Goal: Task Accomplishment & Management: Manage account settings

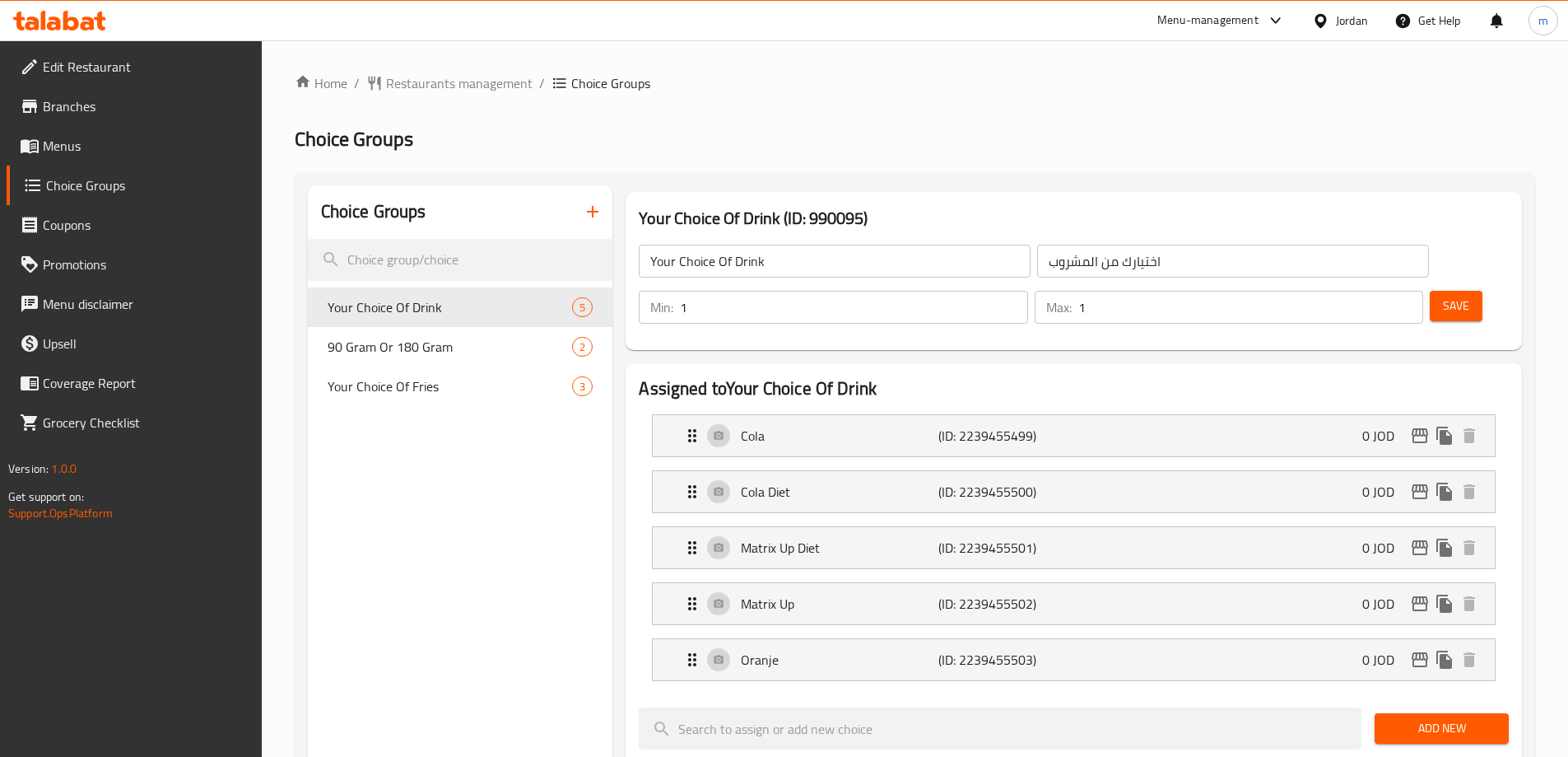
scroll to position [1235, 0]
click at [1343, 21] on div "Jordan" at bounding box center [1352, 20] width 32 height 18
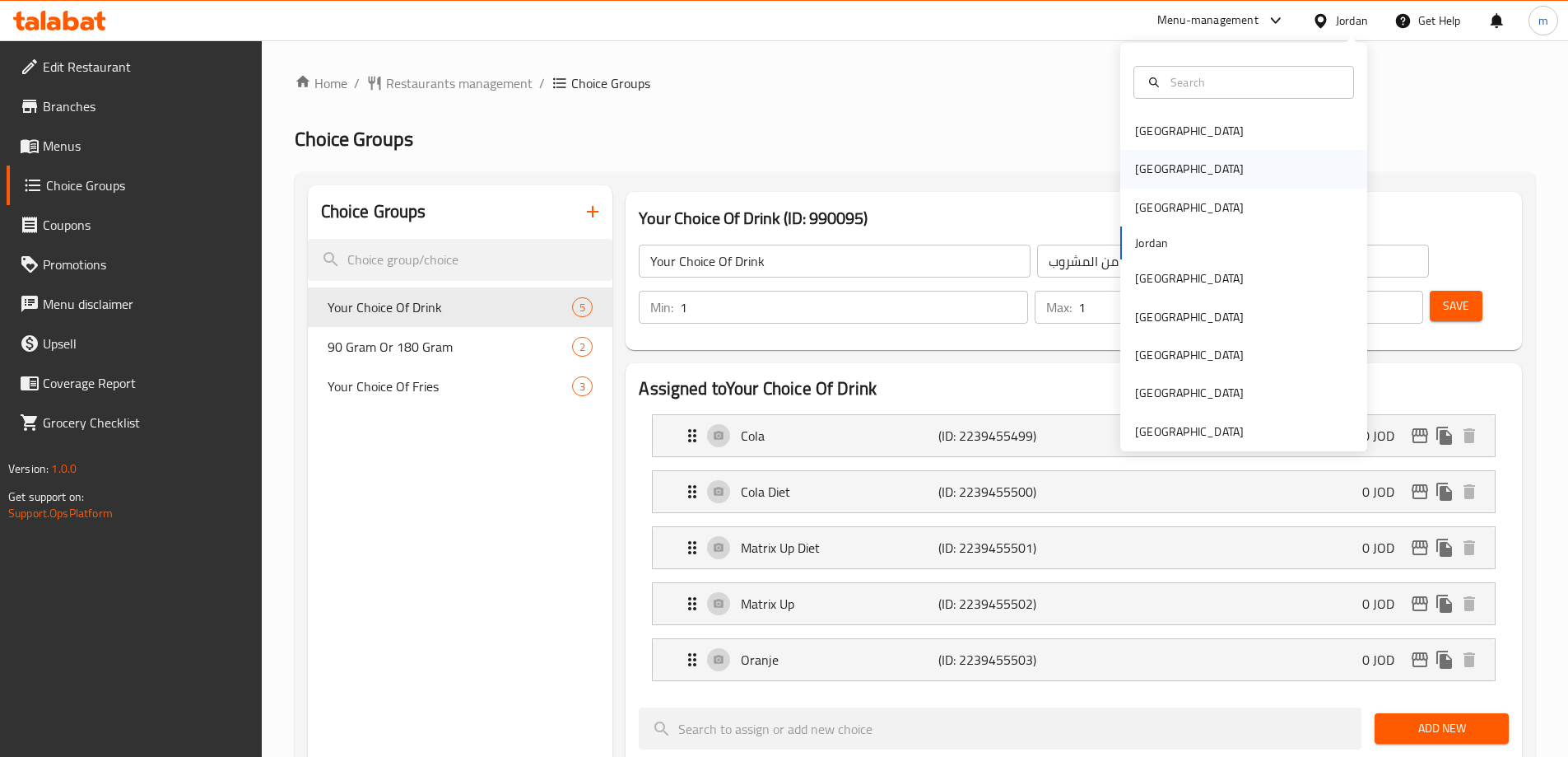
click at [1175, 164] on div "[GEOGRAPHIC_DATA]" at bounding box center [1243, 169] width 247 height 38
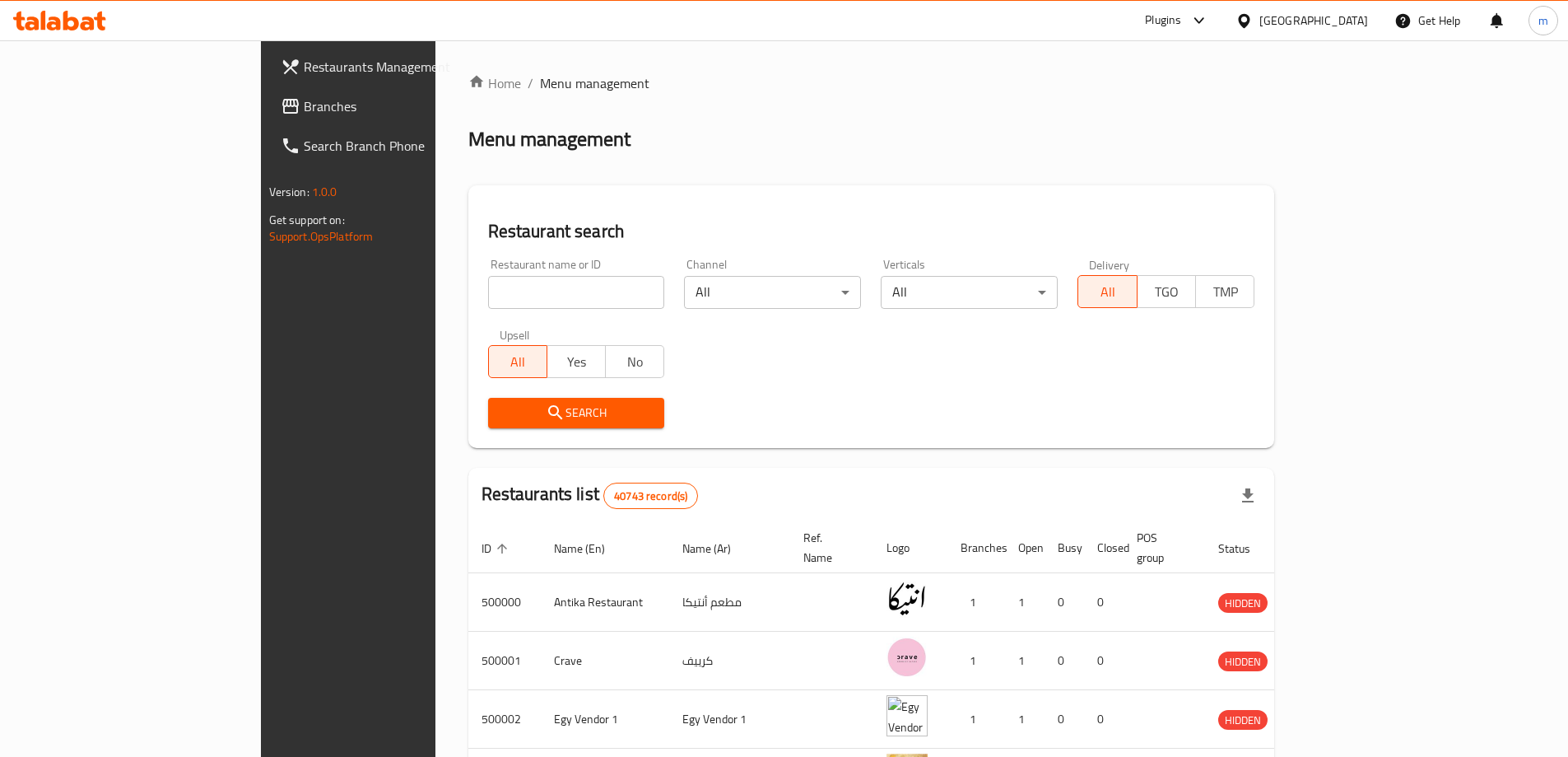
click at [303, 108] on span "Branches" at bounding box center [406, 106] width 206 height 20
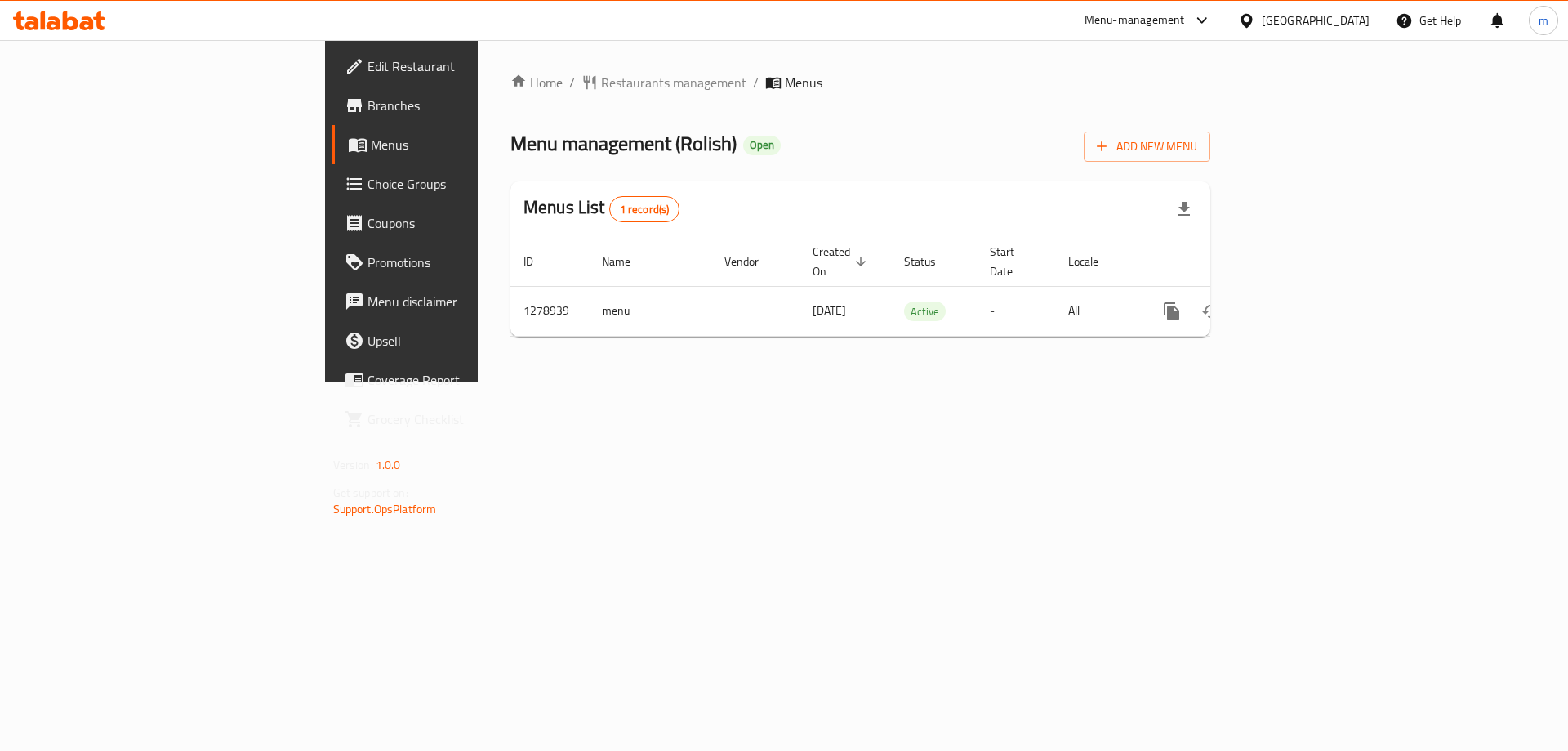
click at [368, 189] on span "Choice Groups" at bounding box center [471, 184] width 207 height 19
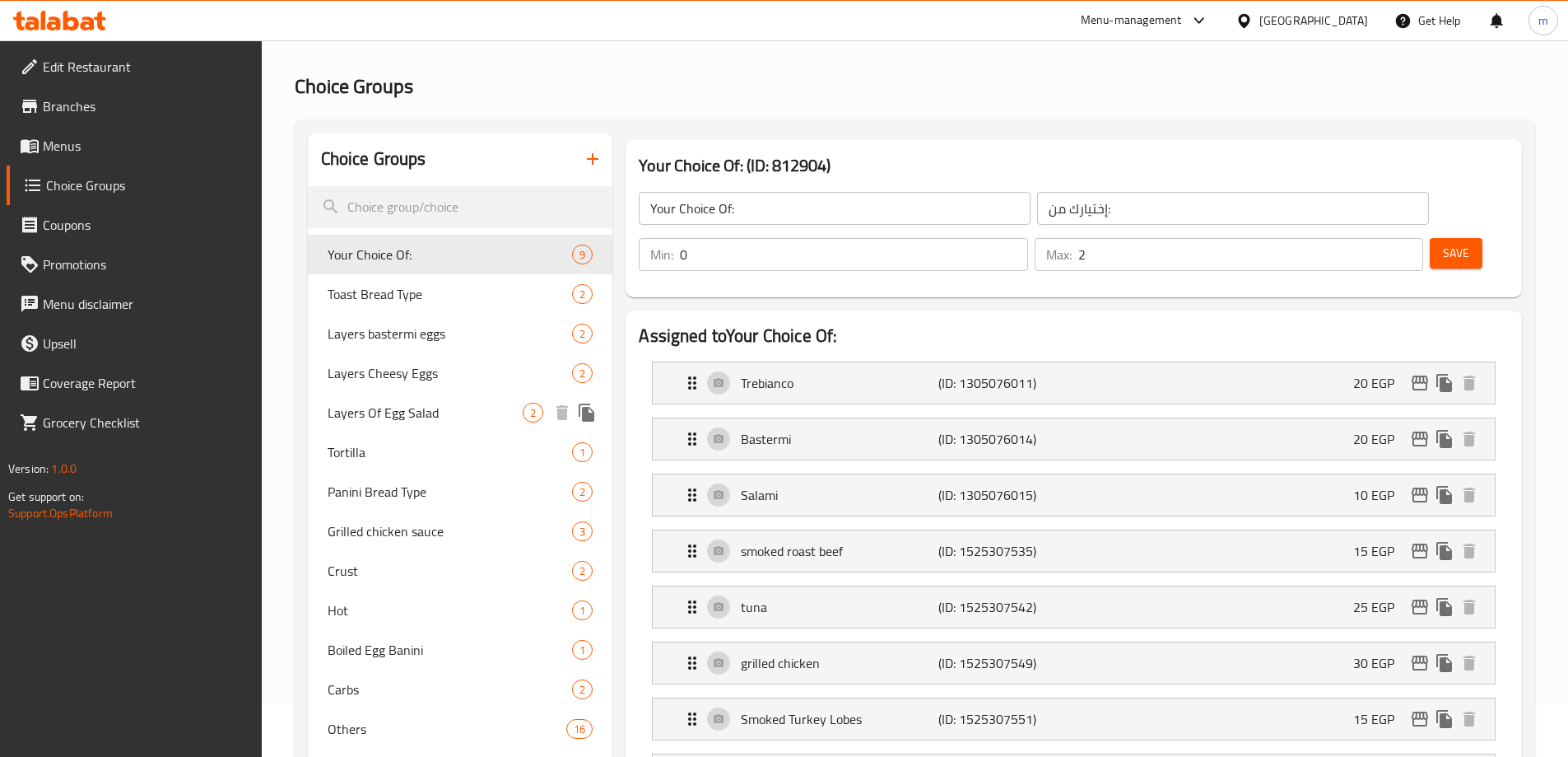
scroll to position [83, 0]
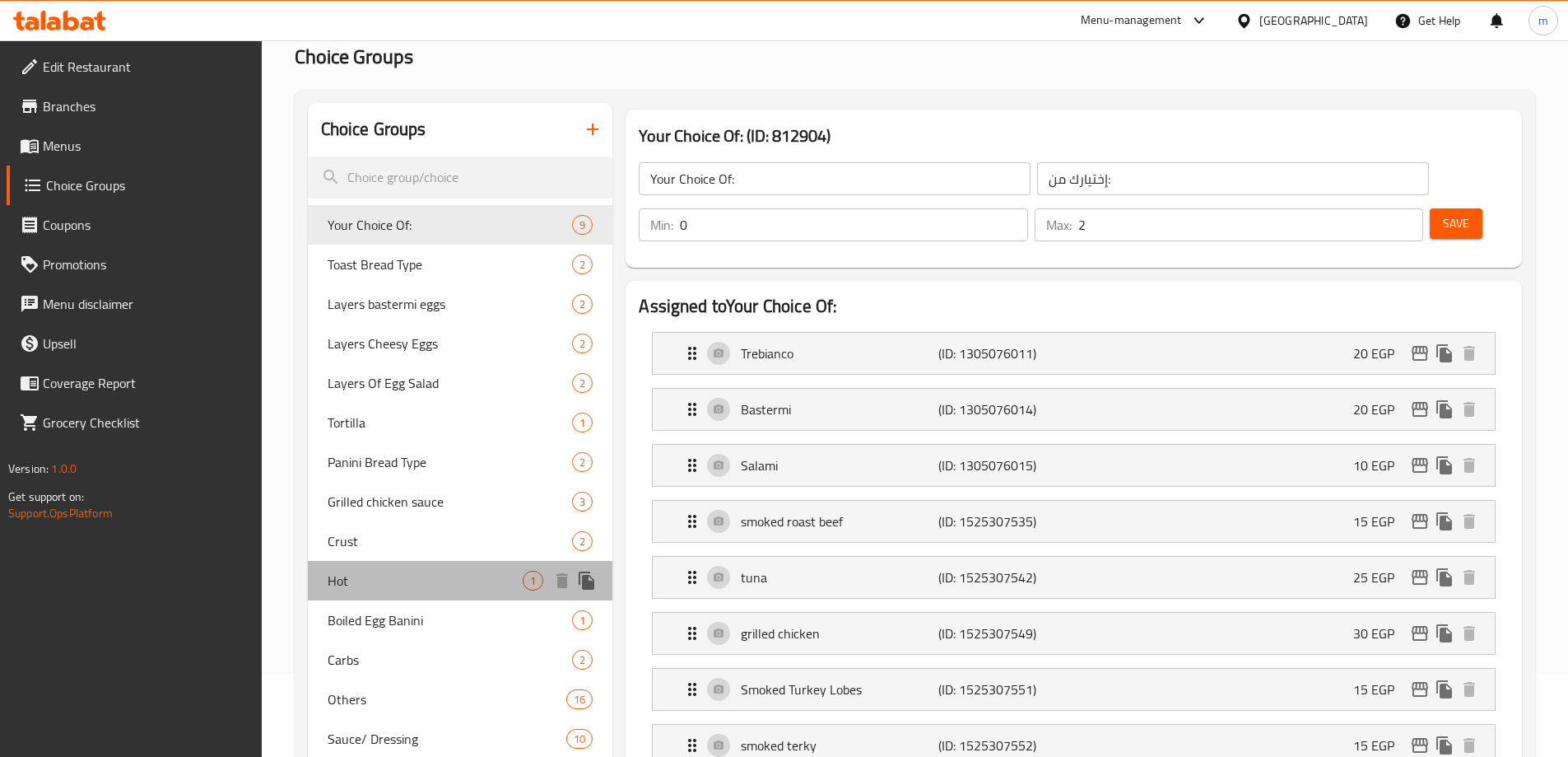
click at [377, 569] on div "Hot 1" at bounding box center [460, 580] width 305 height 40
type input "Hot"
type input "حار"
type input "1"
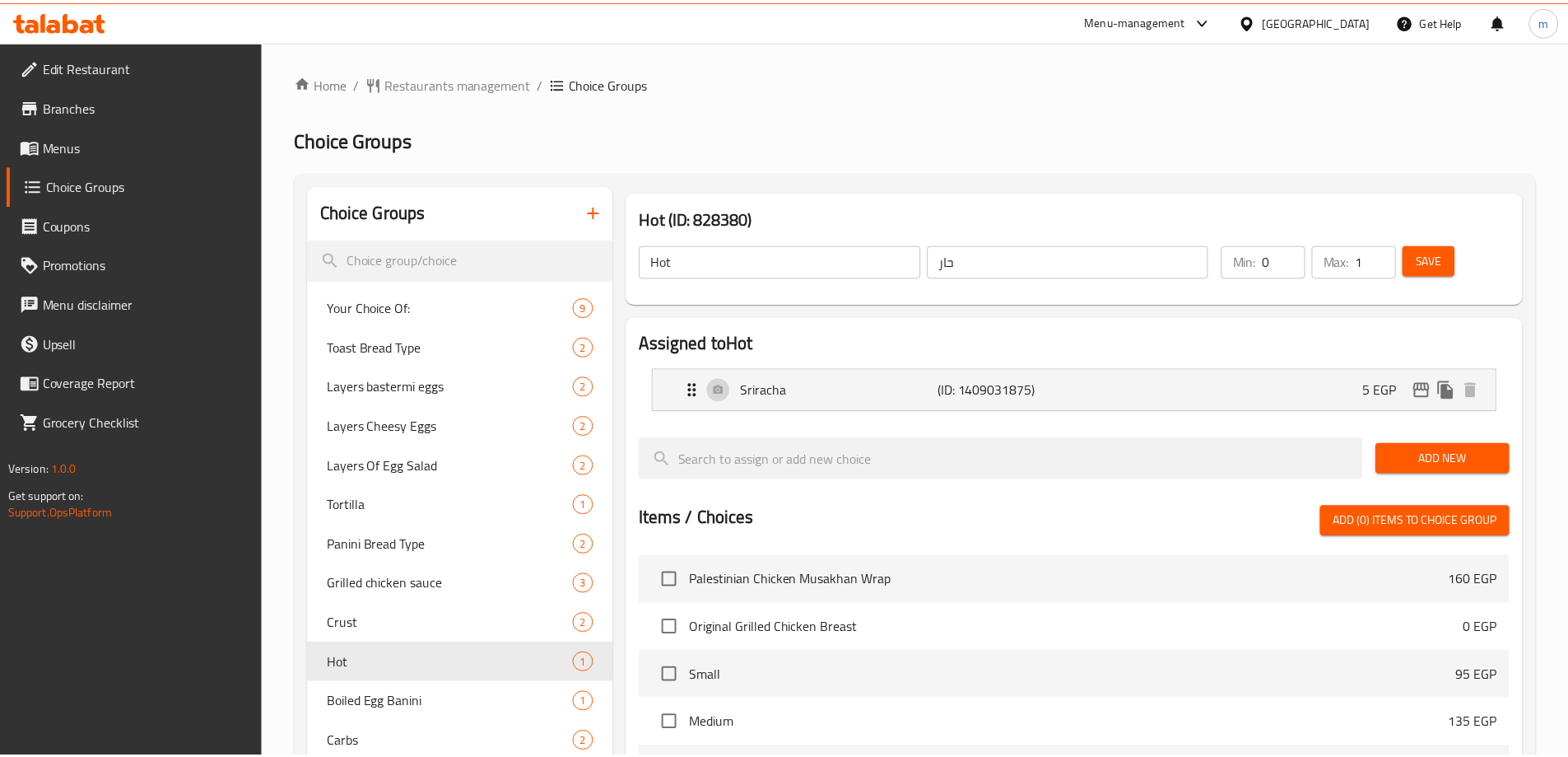
scroll to position [428, 0]
